Goal: Information Seeking & Learning: Find specific fact

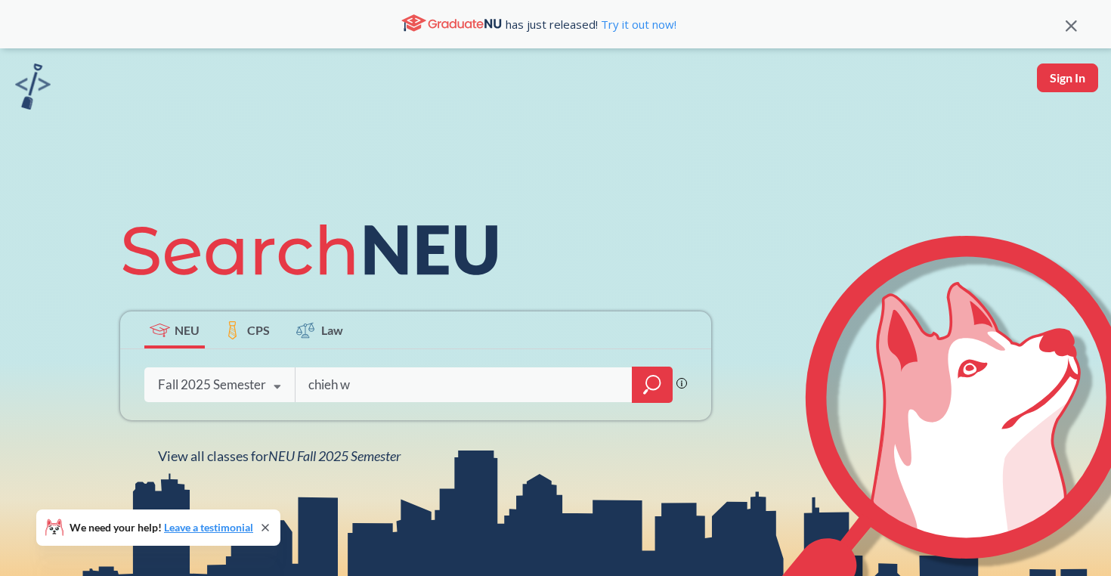
type input "[PERSON_NAME]"
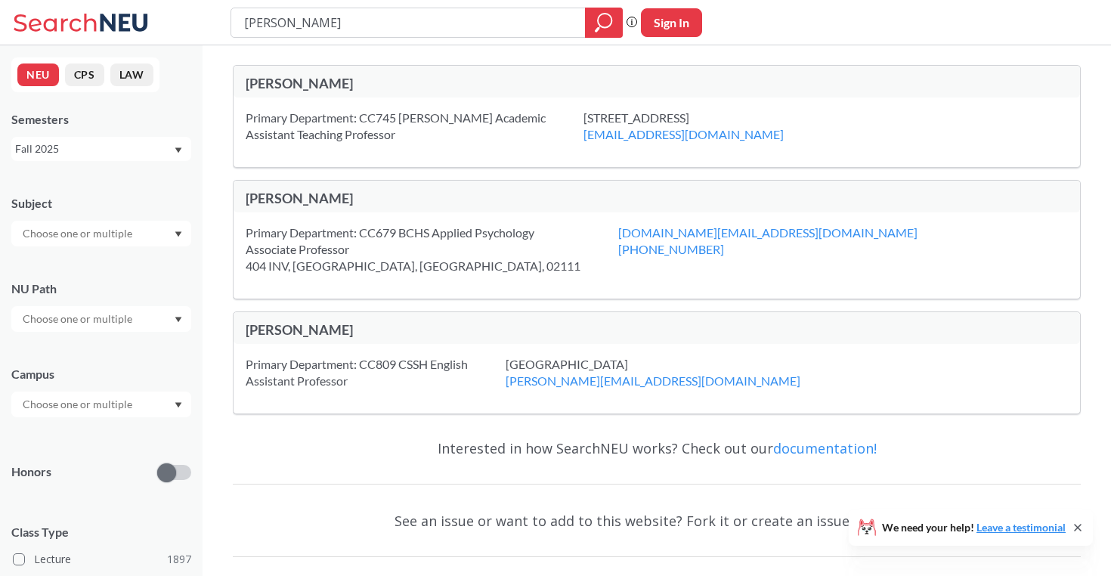
click at [291, 93] on div "[PERSON_NAME]" at bounding box center [451, 85] width 411 height 20
drag, startPoint x: 335, startPoint y: 27, endPoint x: 205, endPoint y: 26, distance: 130.0
click at [203, 27] on div "[PERSON_NAME] Phrase search guarantees the exact search appears in the results.…" at bounding box center [555, 22] width 1111 height 45
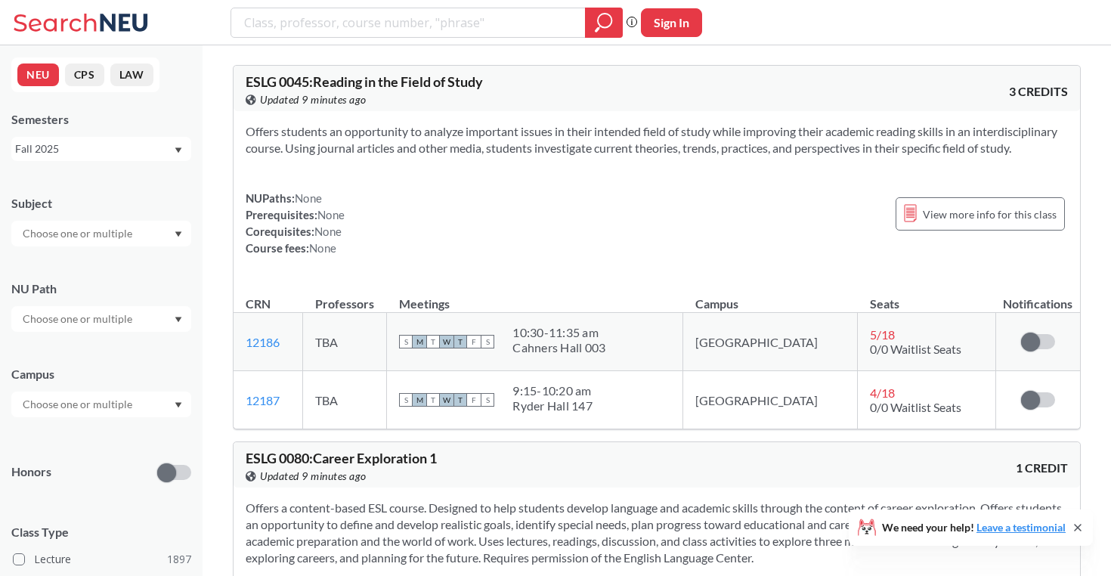
click at [133, 237] on input "text" at bounding box center [78, 233] width 127 height 18
type input "ds"
click at [91, 273] on p "Data Science" at bounding box center [105, 275] width 171 height 15
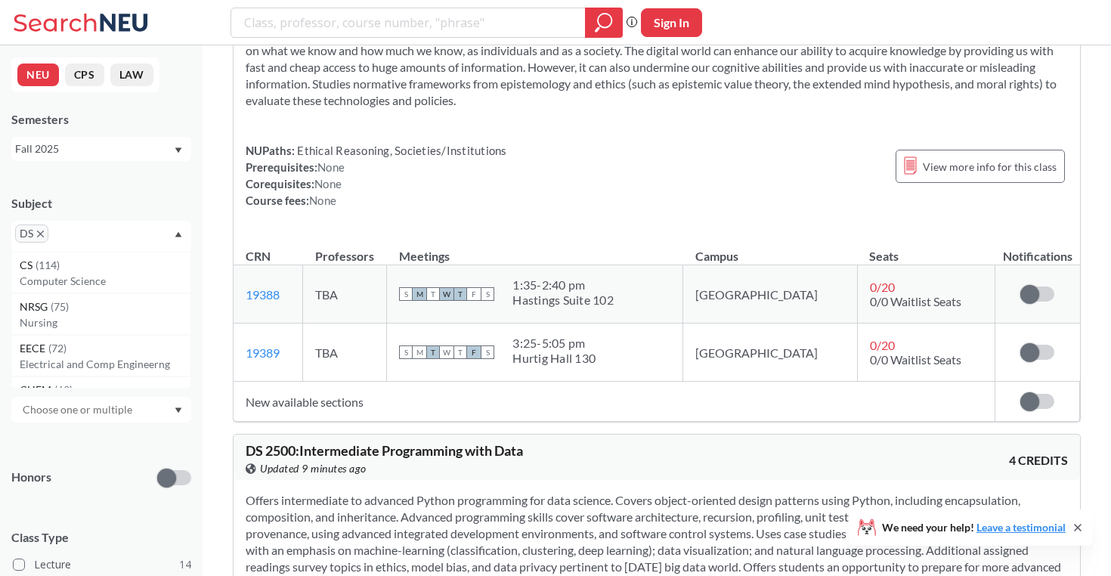
scroll to position [184, 0]
